Goal: Information Seeking & Learning: Learn about a topic

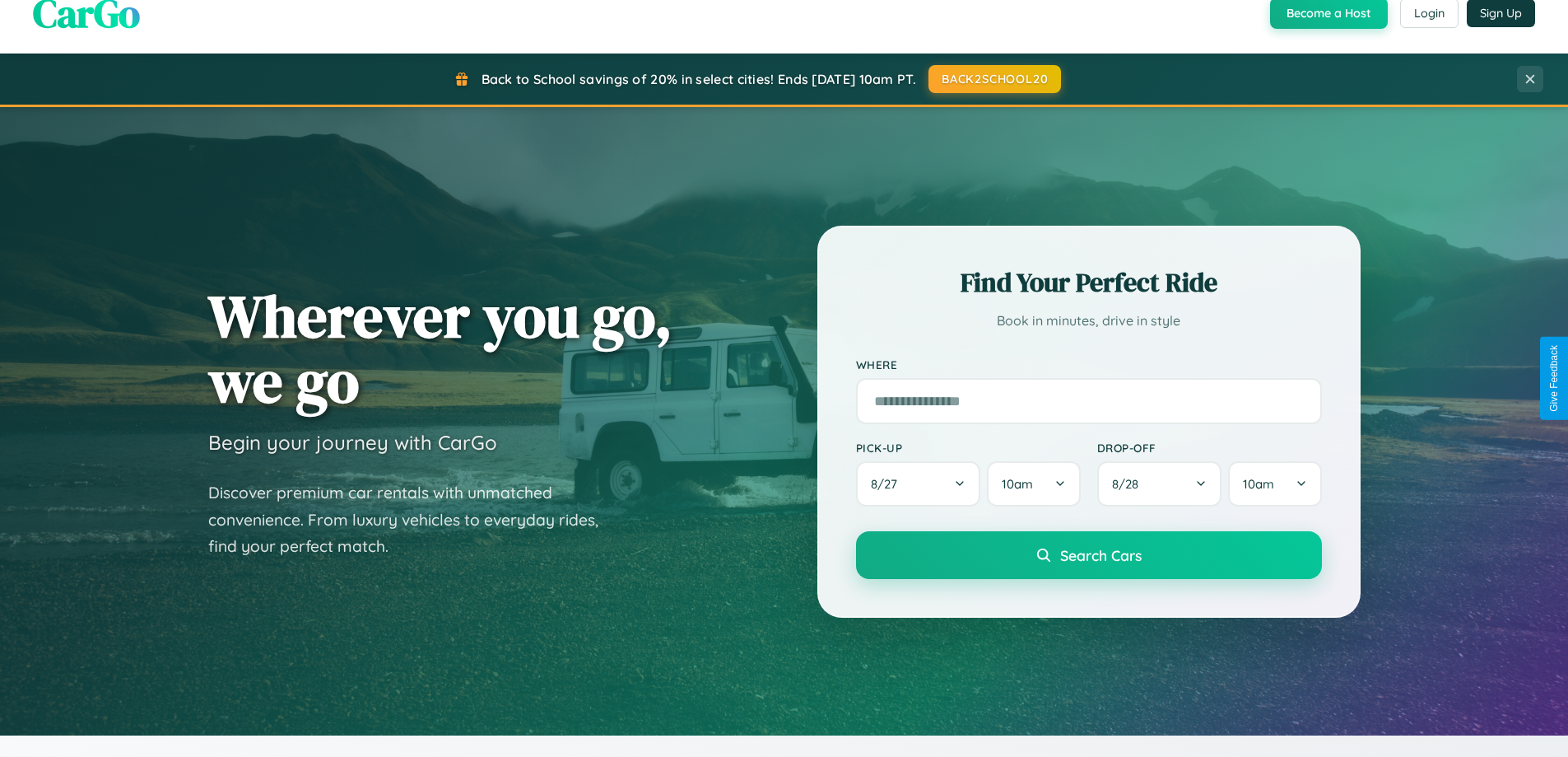
scroll to position [710, 0]
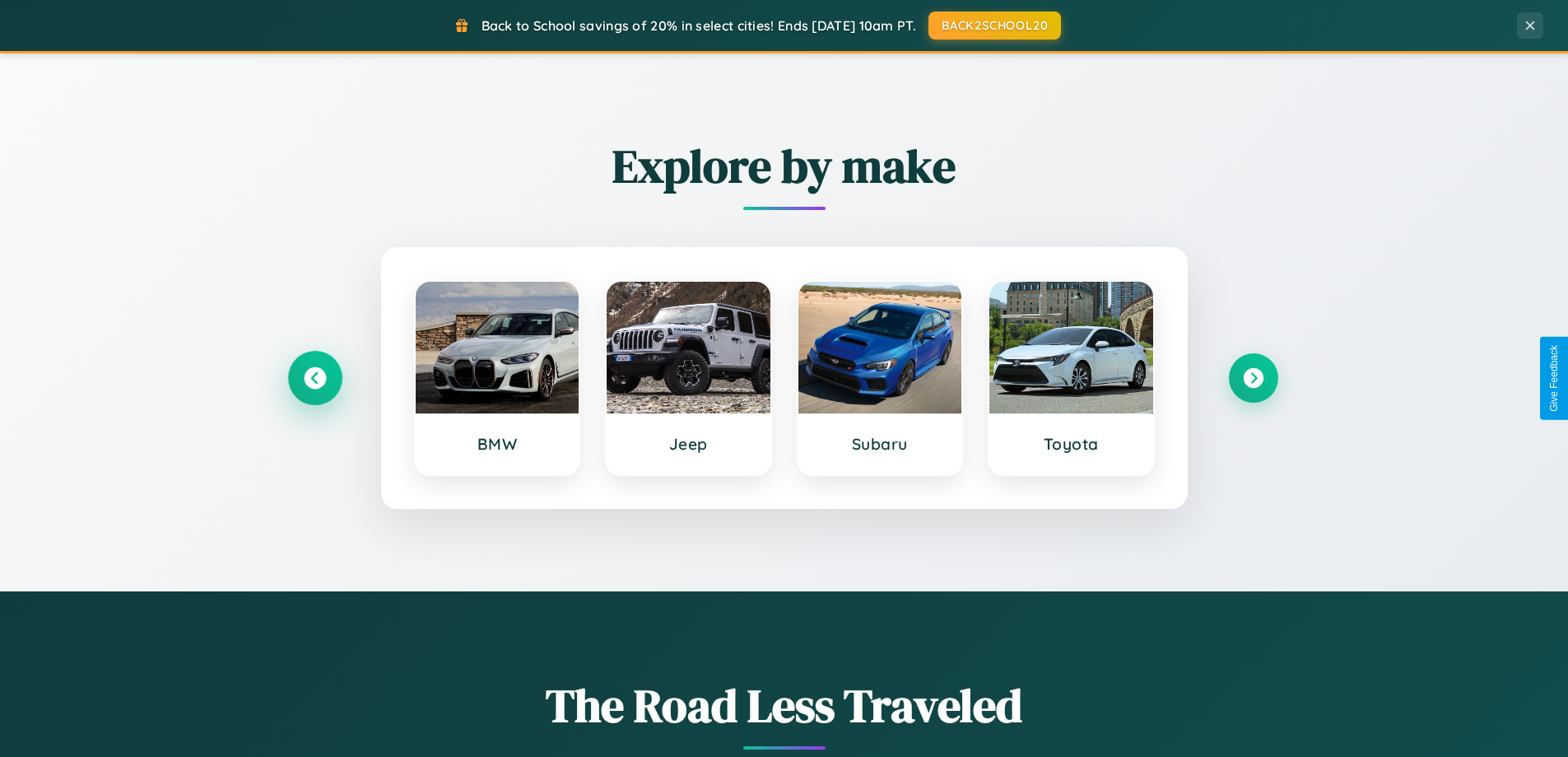
click at [314, 378] on icon at bounding box center [315, 378] width 22 height 22
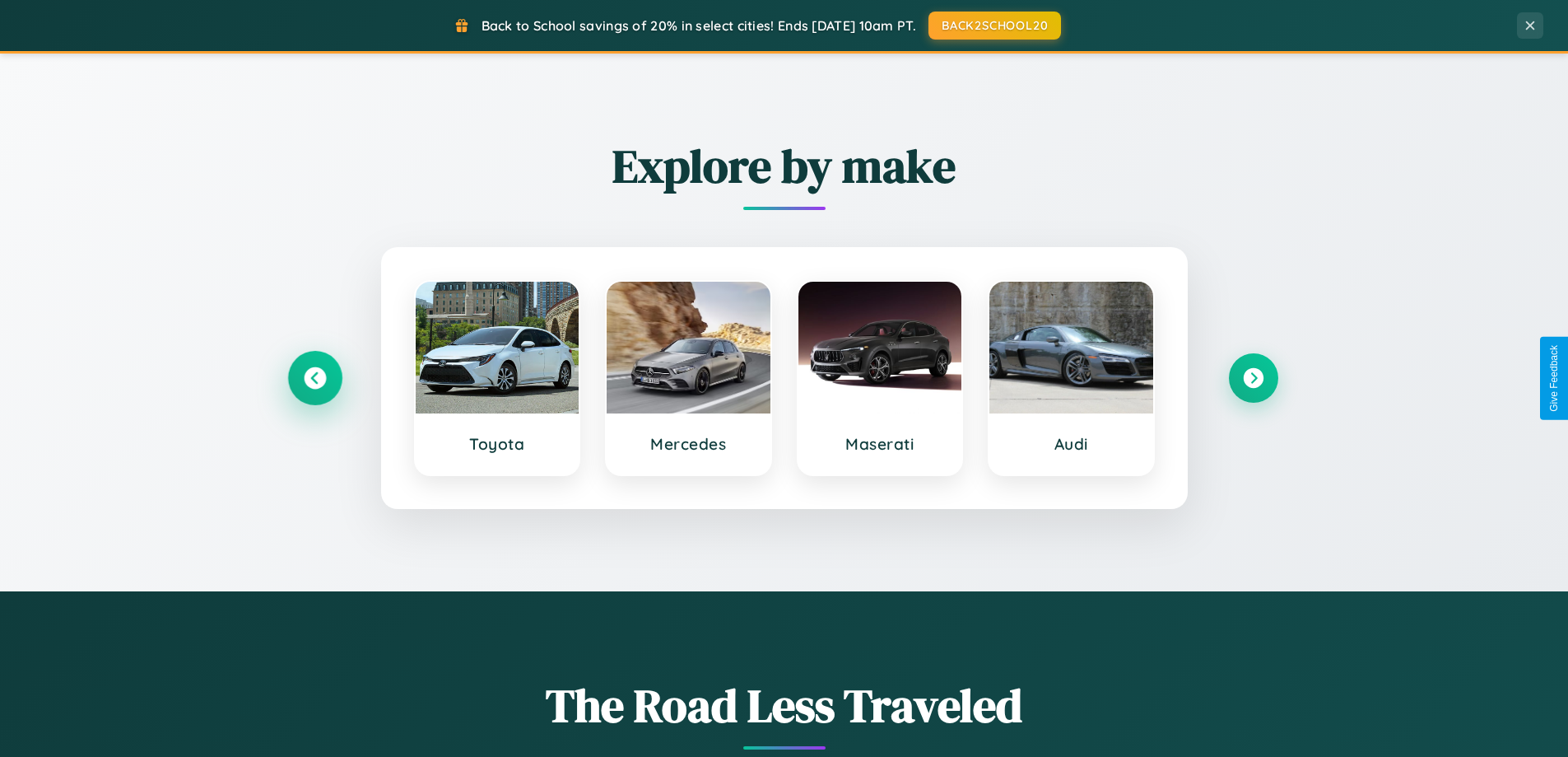
click at [314, 378] on icon at bounding box center [315, 378] width 22 height 22
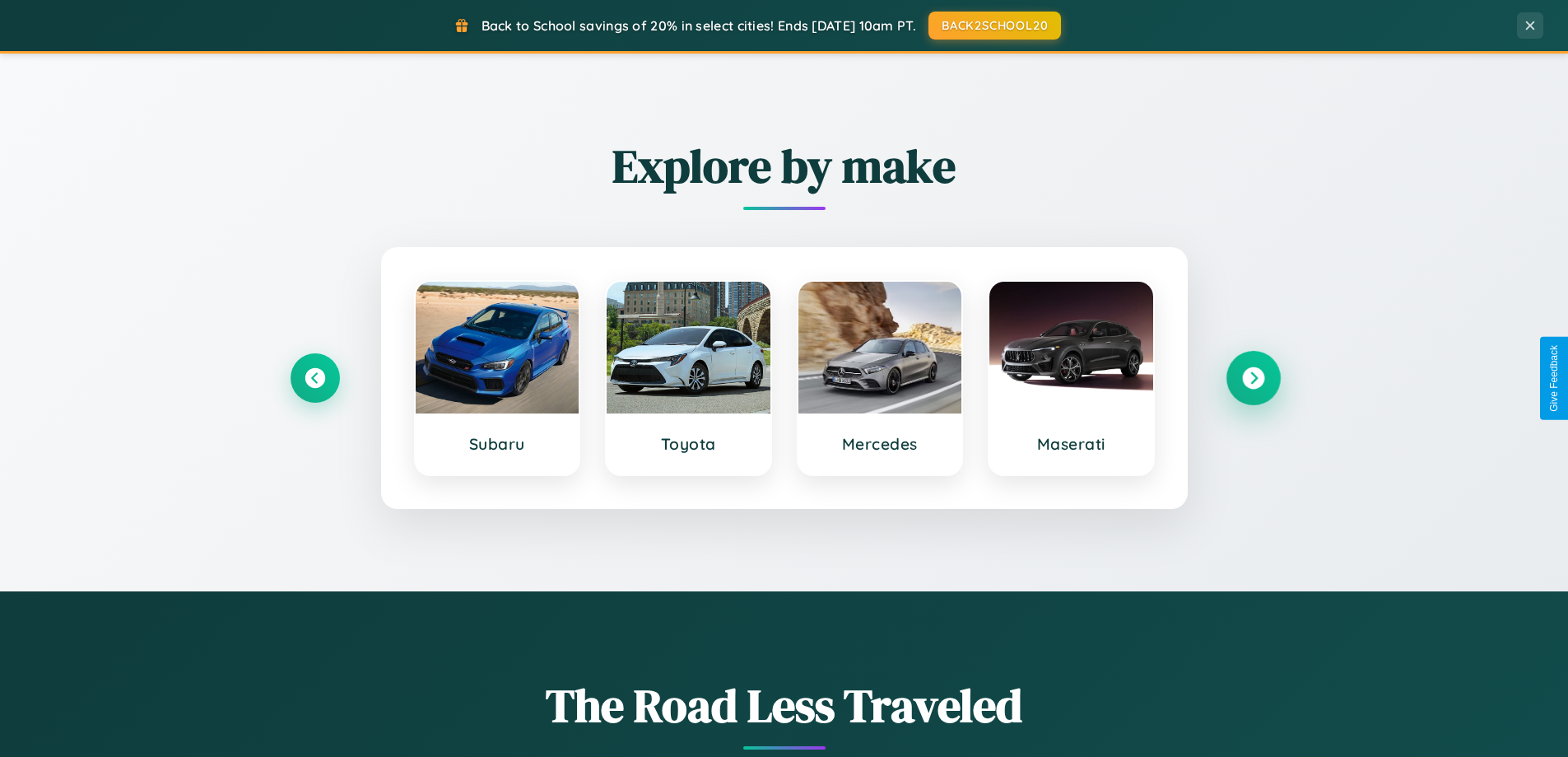
click at [1253, 378] on icon at bounding box center [1253, 378] width 22 height 22
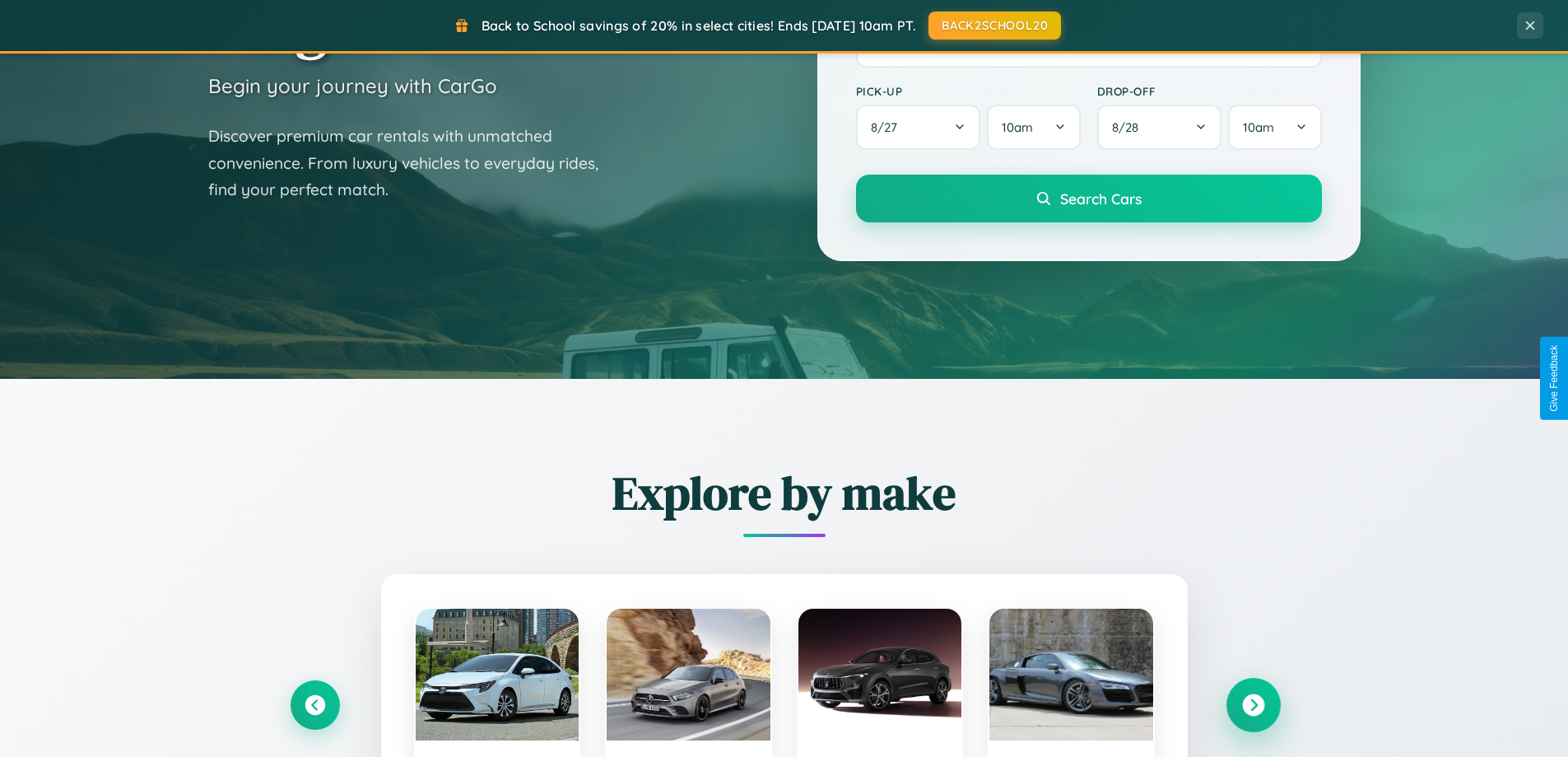
scroll to position [0, 0]
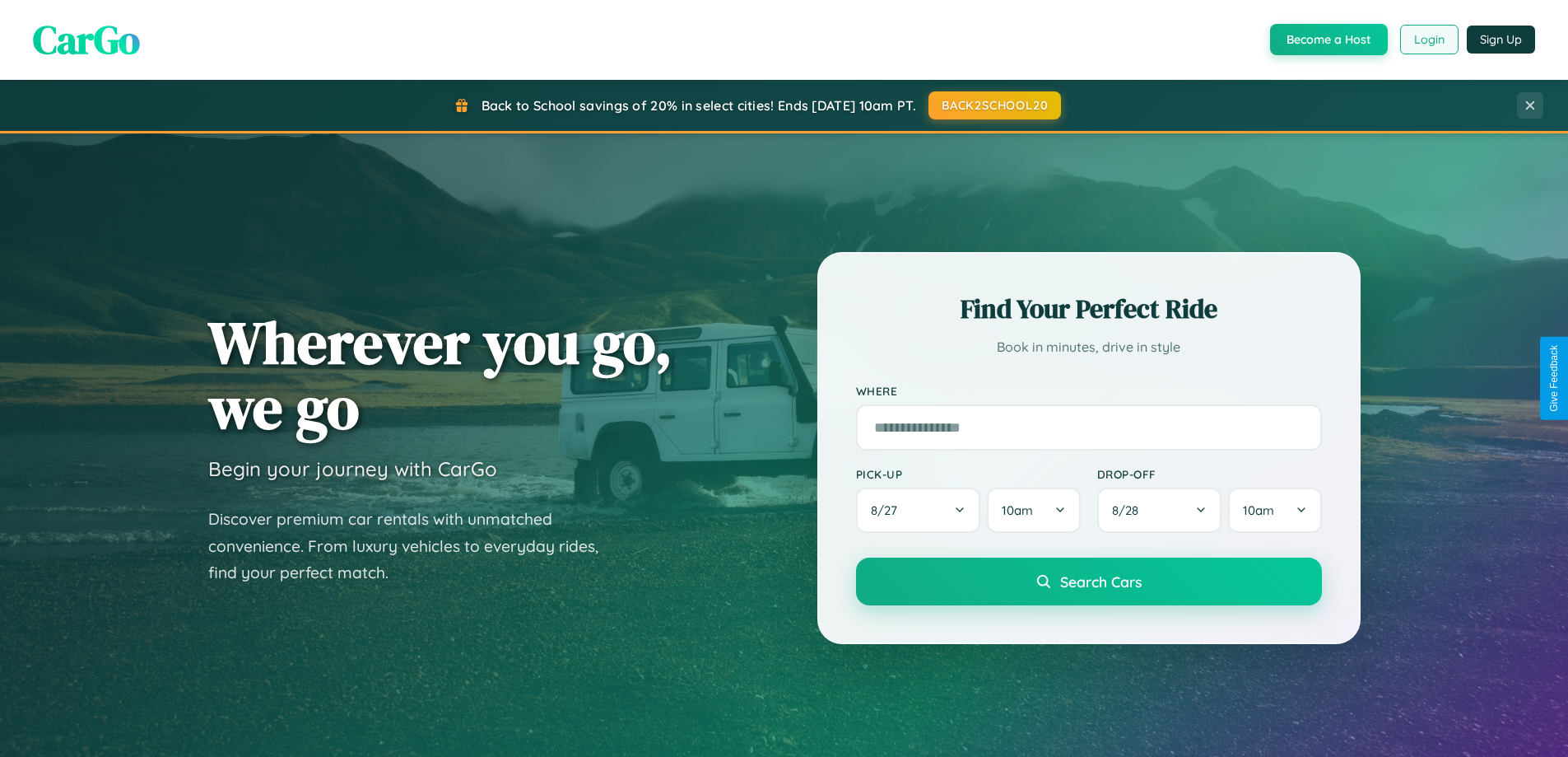
click at [1428, 39] on button "Login" at bounding box center [1430, 39] width 58 height 30
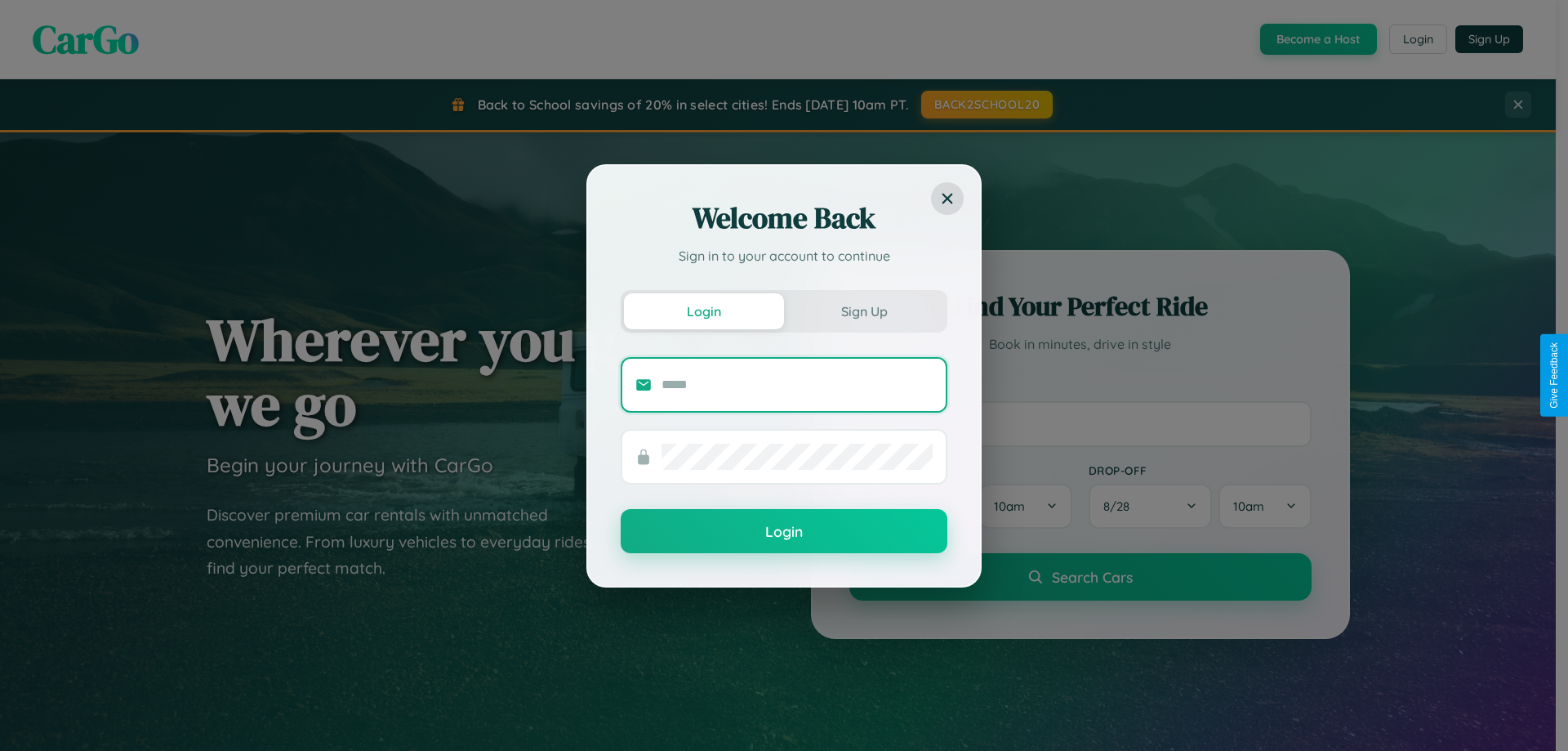
click at [797, 384] on input "text" at bounding box center [797, 384] width 271 height 26
type input "**********"
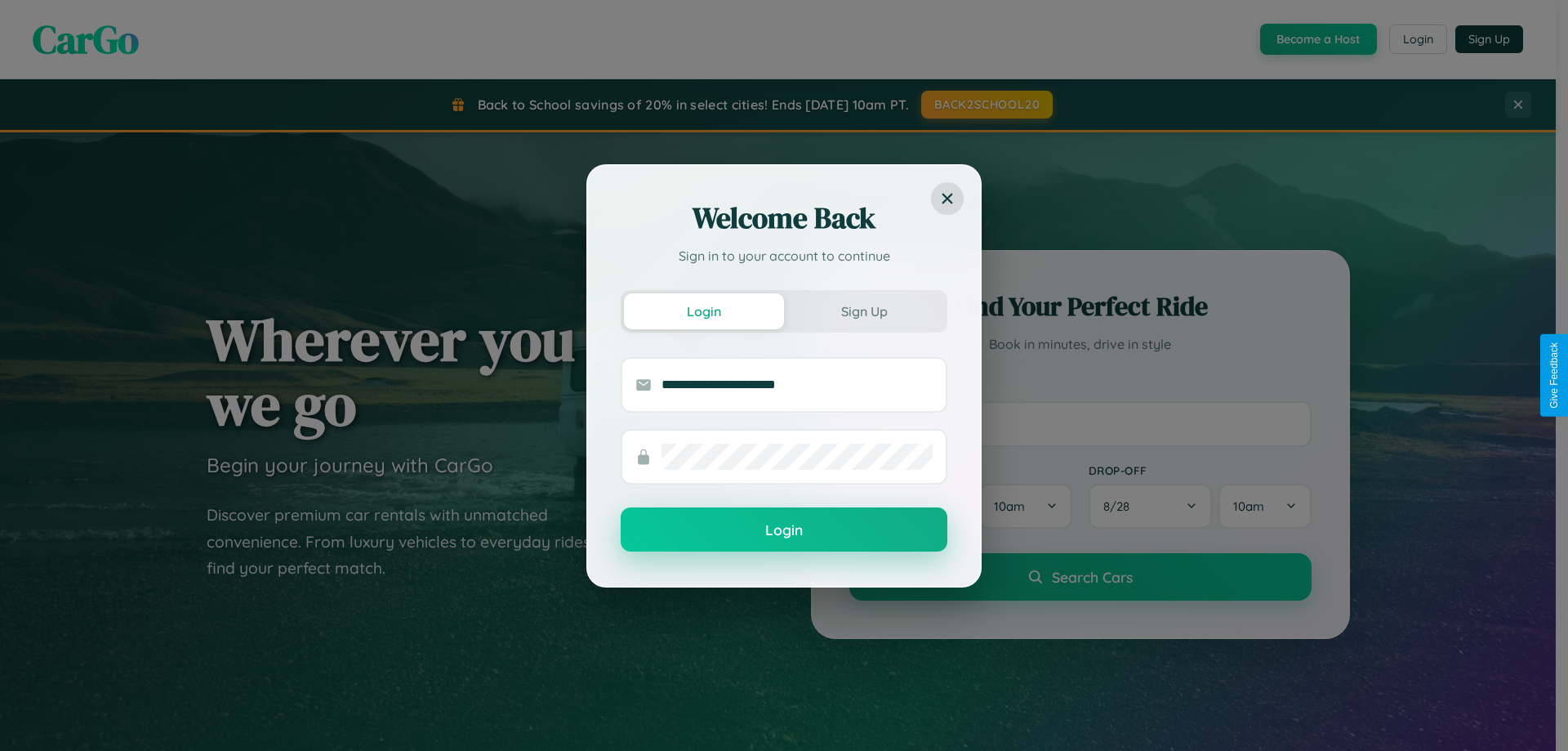
click at [784, 530] on button "Login" at bounding box center [784, 529] width 327 height 44
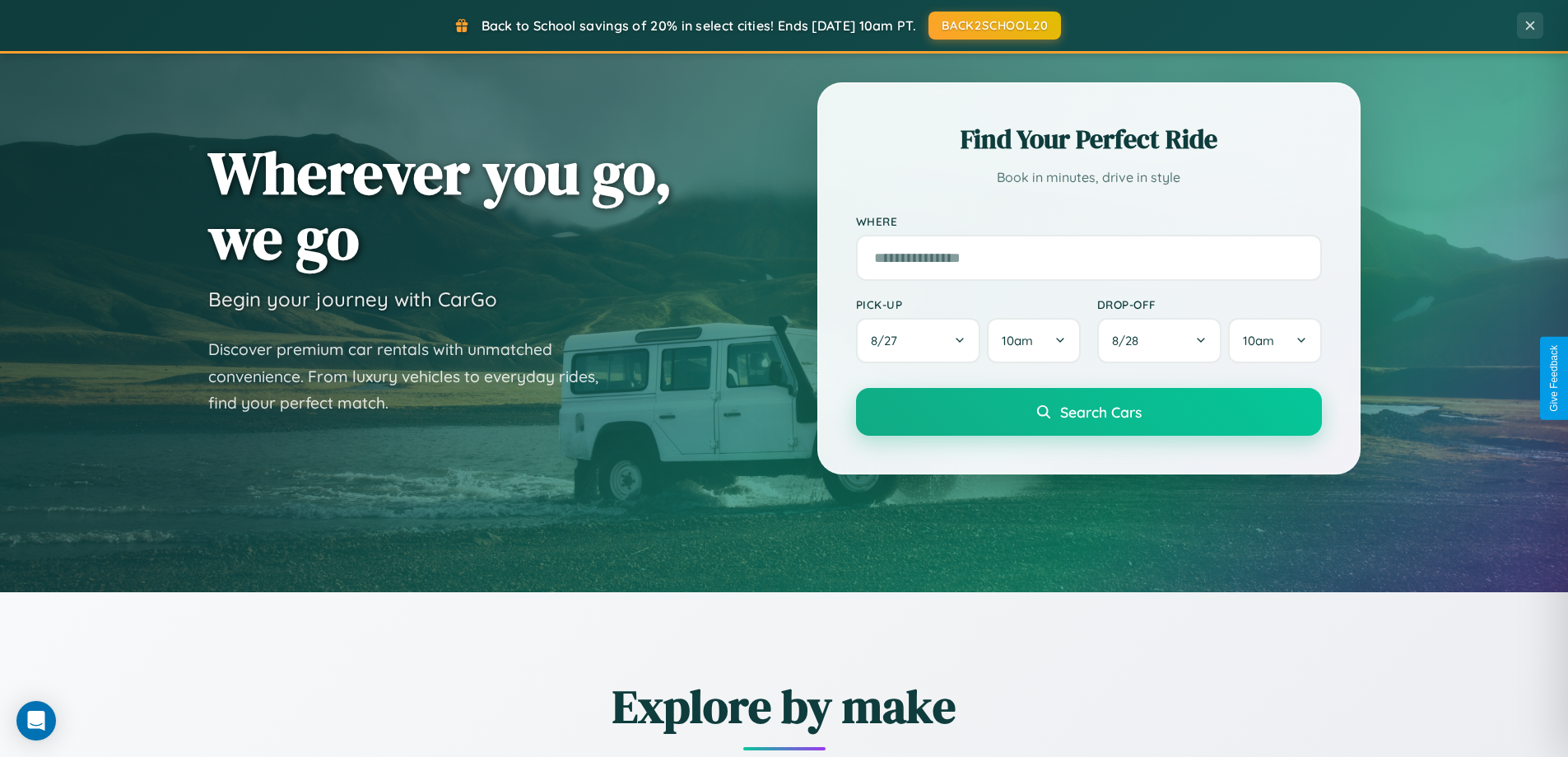
scroll to position [1450, 0]
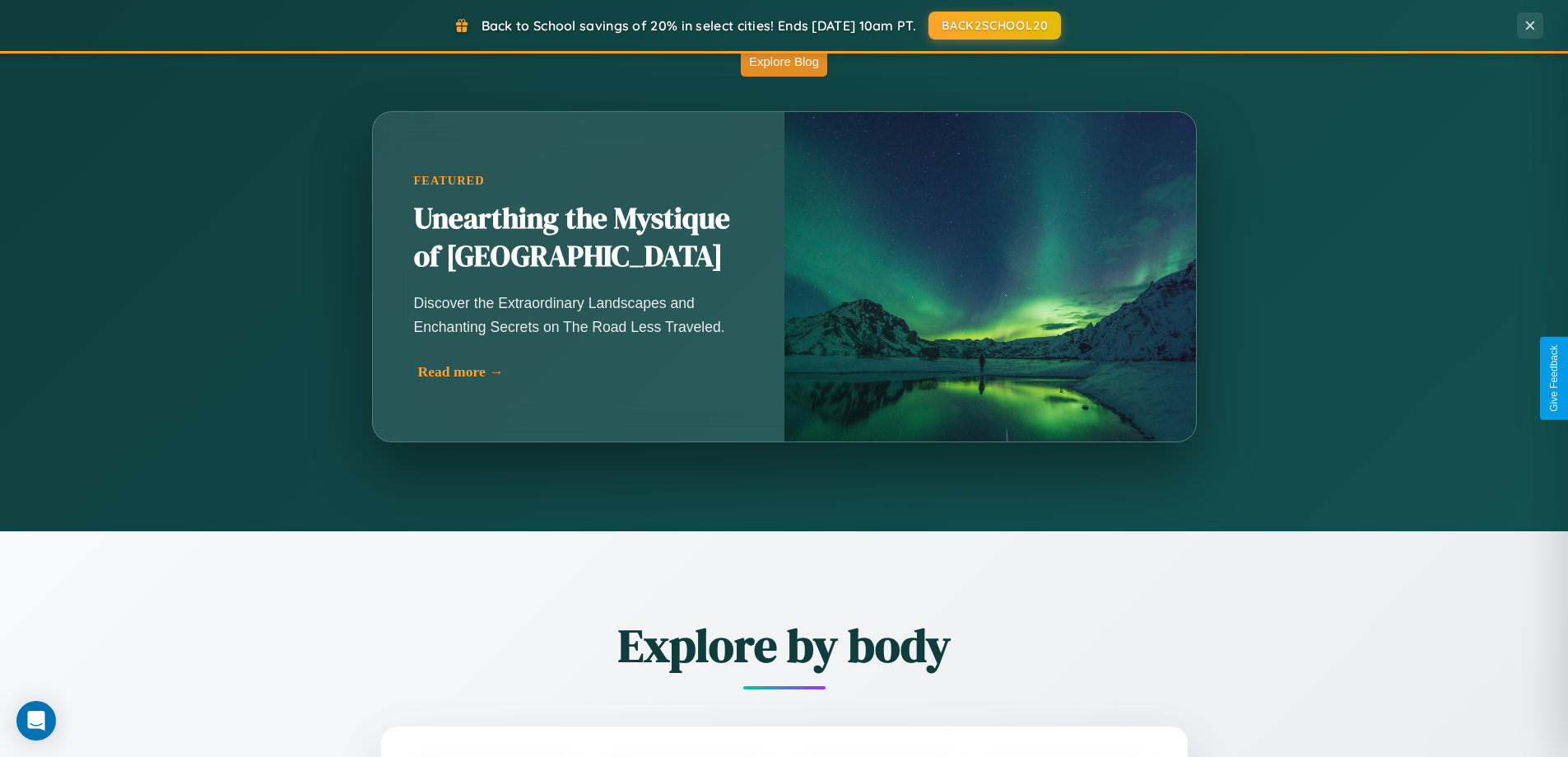
click at [580, 374] on div "Read more →" at bounding box center [583, 372] width 330 height 17
